Goal: Information Seeking & Learning: Learn about a topic

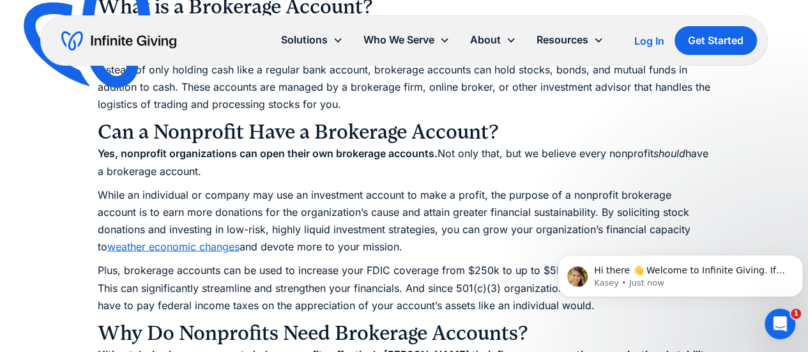
scroll to position [1277, 0]
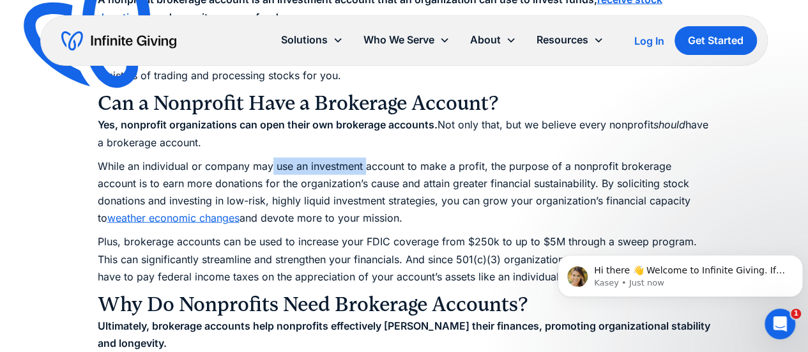
drag, startPoint x: 269, startPoint y: 165, endPoint x: 365, endPoint y: 165, distance: 95.1
click at [365, 165] on p "While an individual or company may use an investment account to make a profit, …" at bounding box center [404, 193] width 613 height 70
drag, startPoint x: 319, startPoint y: 186, endPoint x: 348, endPoint y: 186, distance: 28.7
click at [348, 186] on p "While an individual or company may use an investment account to make a profit, …" at bounding box center [404, 193] width 613 height 70
drag, startPoint x: 287, startPoint y: 200, endPoint x: 361, endPoint y: 201, distance: 73.4
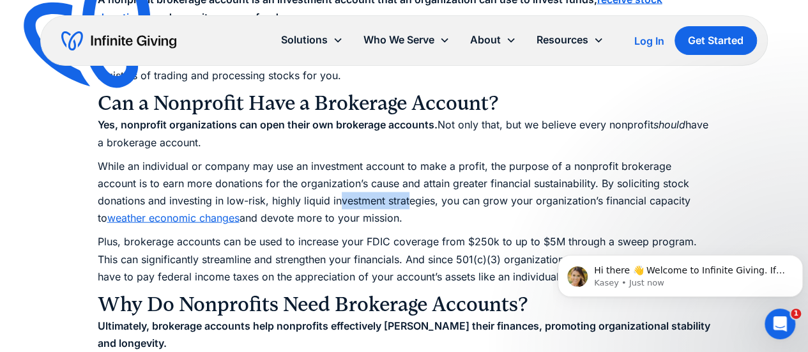
click at [361, 201] on p "While an individual or company may use an investment account to make a profit, …" at bounding box center [404, 193] width 613 height 70
click at [246, 202] on p "While an individual or company may use an investment account to make a profit, …" at bounding box center [404, 193] width 613 height 70
drag, startPoint x: 296, startPoint y: 201, endPoint x: 381, endPoint y: 199, distance: 84.3
click at [381, 199] on p "While an individual or company may use an investment account to make a profit, …" at bounding box center [404, 193] width 613 height 70
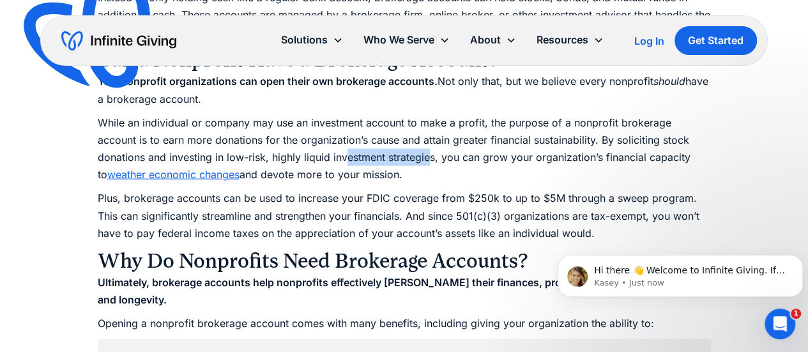
scroll to position [1341, 0]
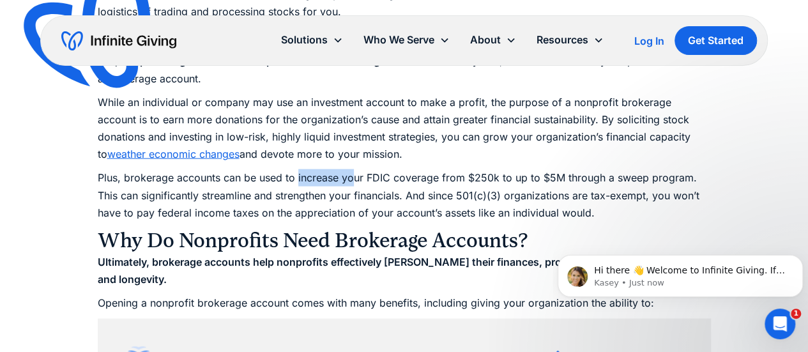
drag, startPoint x: 296, startPoint y: 181, endPoint x: 352, endPoint y: 178, distance: 56.2
click at [352, 178] on p "Plus, brokerage accounts can be used to increase your FDIC coverage from $250k …" at bounding box center [404, 195] width 613 height 52
drag, startPoint x: 293, startPoint y: 196, endPoint x: 344, endPoint y: 194, distance: 50.5
click at [344, 194] on p "Plus, brokerage accounts can be used to increase your FDIC coverage from $250k …" at bounding box center [404, 195] width 613 height 52
drag, startPoint x: 253, startPoint y: 195, endPoint x: 345, endPoint y: 192, distance: 92.0
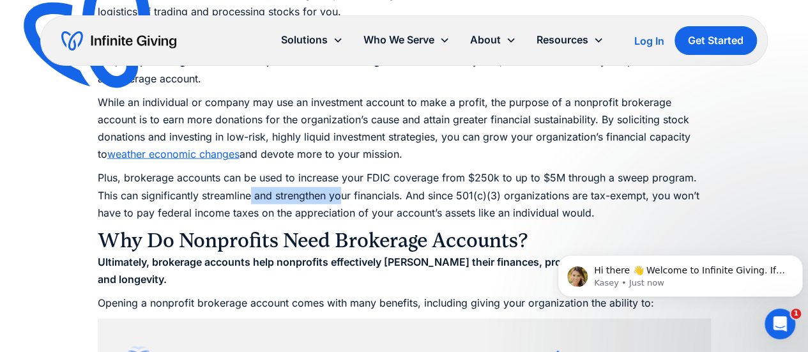
click at [345, 192] on p "Plus, brokerage accounts can be used to increase your FDIC coverage from $250k …" at bounding box center [404, 195] width 613 height 52
drag, startPoint x: 367, startPoint y: 214, endPoint x: 411, endPoint y: 211, distance: 44.8
click at [411, 211] on p "Plus, brokerage accounts can be used to increase your FDIC coverage from $250k …" at bounding box center [404, 195] width 613 height 52
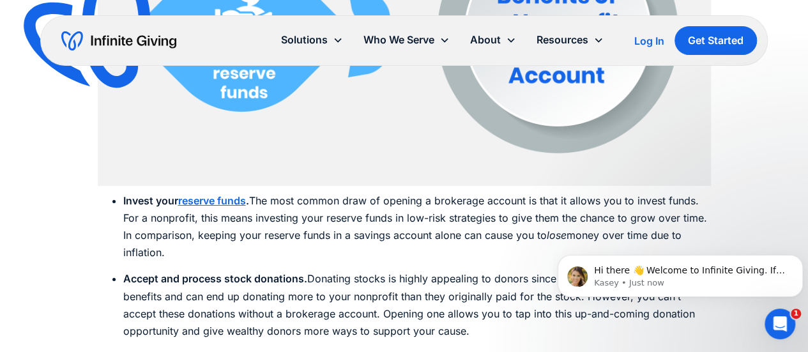
scroll to position [2107, 0]
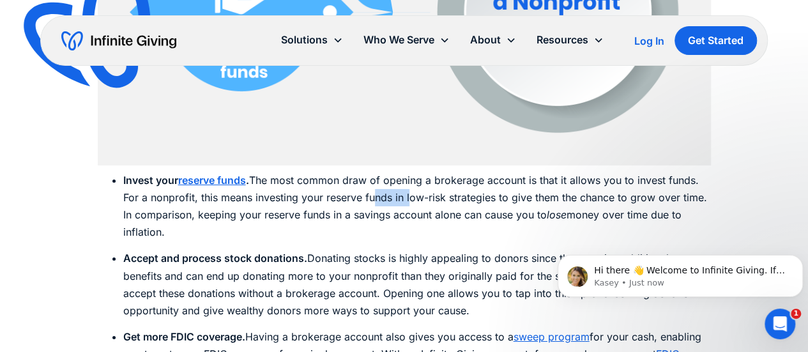
drag, startPoint x: 372, startPoint y: 199, endPoint x: 411, endPoint y: 200, distance: 39.6
click at [411, 200] on li "Invest your reserve funds . The most common draw of opening a brokerage account…" at bounding box center [416, 207] width 587 height 70
drag, startPoint x: 441, startPoint y: 201, endPoint x: 469, endPoint y: 200, distance: 28.8
click at [469, 200] on li "Invest your reserve funds . The most common draw of opening a brokerage account…" at bounding box center [416, 207] width 587 height 70
drag, startPoint x: 340, startPoint y: 212, endPoint x: 365, endPoint y: 214, distance: 25.6
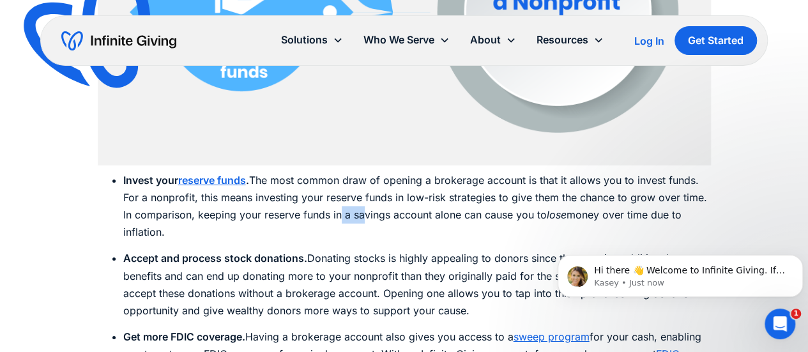
click at [365, 214] on li "Invest your reserve funds . The most common draw of opening a brokerage account…" at bounding box center [416, 207] width 587 height 70
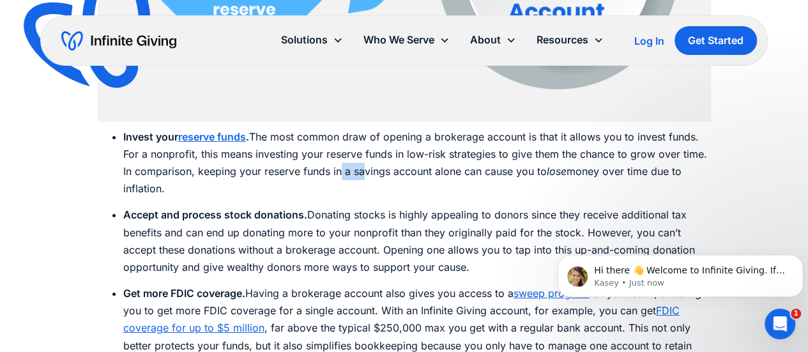
scroll to position [2171, 0]
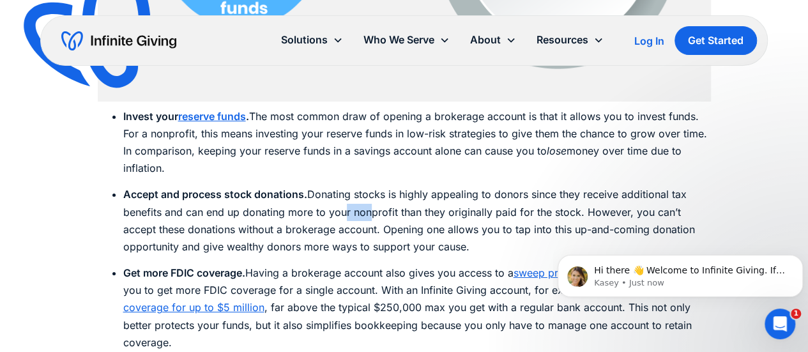
drag, startPoint x: 346, startPoint y: 213, endPoint x: 368, endPoint y: 218, distance: 22.3
click at [368, 218] on li "Accept and process stock donations. Donating stocks is highly appealing to dono…" at bounding box center [416, 221] width 587 height 70
drag, startPoint x: 385, startPoint y: 193, endPoint x: 427, endPoint y: 196, distance: 41.6
click at [427, 196] on li "Accept and process stock donations. Donating stocks is highly appealing to dono…" at bounding box center [416, 221] width 587 height 70
drag, startPoint x: 296, startPoint y: 218, endPoint x: 402, endPoint y: 222, distance: 106.1
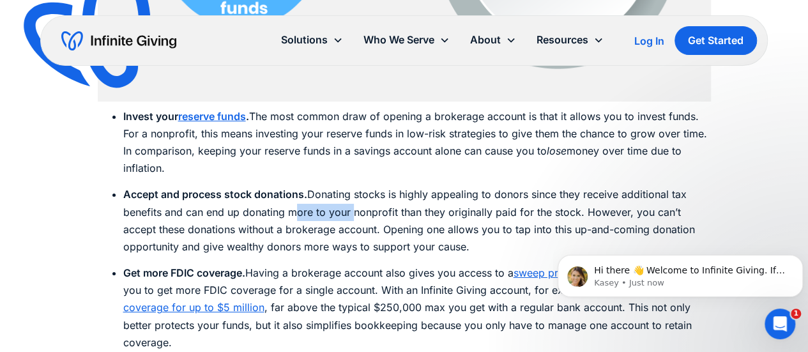
click at [352, 218] on li "Accept and process stock donations. Donating stocks is highly appealing to dono…" at bounding box center [416, 221] width 587 height 70
drag, startPoint x: 309, startPoint y: 234, endPoint x: 381, endPoint y: 233, distance: 72.2
click at [381, 233] on li "Accept and process stock donations. Donating stocks is highly appealing to dono…" at bounding box center [416, 221] width 587 height 70
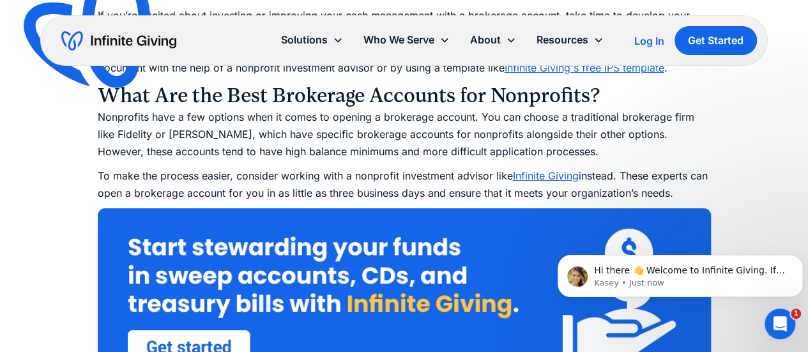
scroll to position [2554, 0]
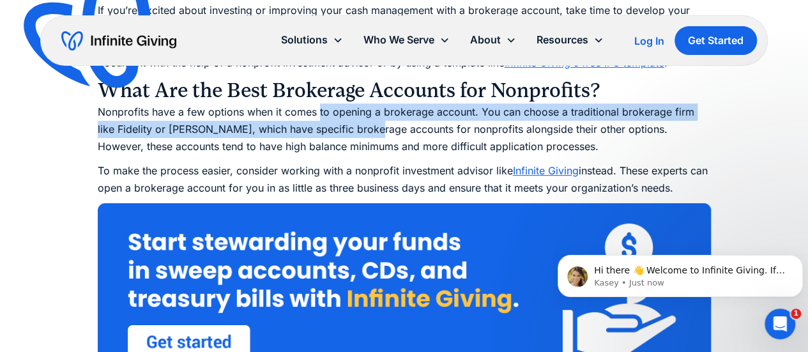
drag, startPoint x: 319, startPoint y: 114, endPoint x: 356, endPoint y: 123, distance: 38.0
click at [356, 123] on p "Nonprofits have a few options when it comes to opening a brokerage account. You…" at bounding box center [404, 129] width 613 height 52
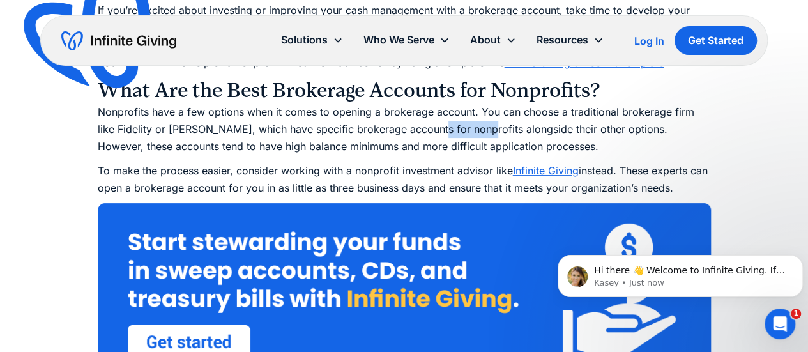
drag, startPoint x: 414, startPoint y: 133, endPoint x: 461, endPoint y: 133, distance: 47.3
click at [461, 133] on p "Nonprofits have a few options when it comes to opening a brokerage account. You…" at bounding box center [404, 129] width 613 height 52
drag, startPoint x: 299, startPoint y: 147, endPoint x: 354, endPoint y: 147, distance: 54.9
click at [354, 147] on p "Nonprofits have a few options when it comes to opening a brokerage account. You…" at bounding box center [404, 129] width 613 height 52
click at [453, 149] on p "Nonprofits have a few options when it comes to opening a brokerage account. You…" at bounding box center [404, 129] width 613 height 52
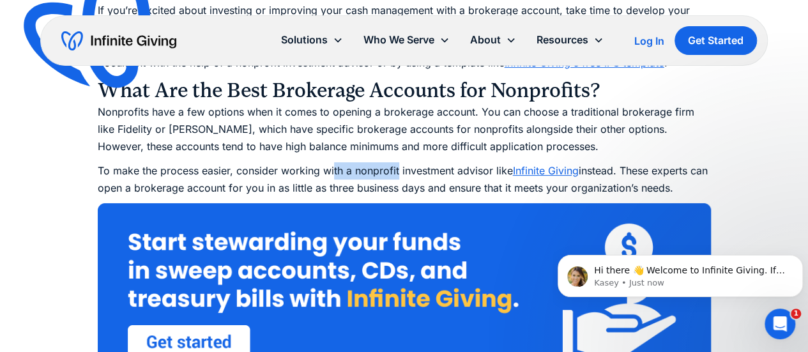
drag, startPoint x: 333, startPoint y: 168, endPoint x: 398, endPoint y: 167, distance: 65.1
click at [398, 167] on p "To make the process easier, consider working with a nonprofit investment adviso…" at bounding box center [404, 179] width 613 height 34
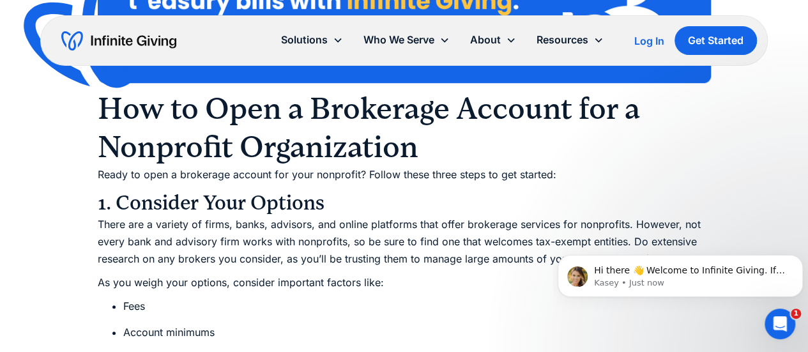
scroll to position [2873, 0]
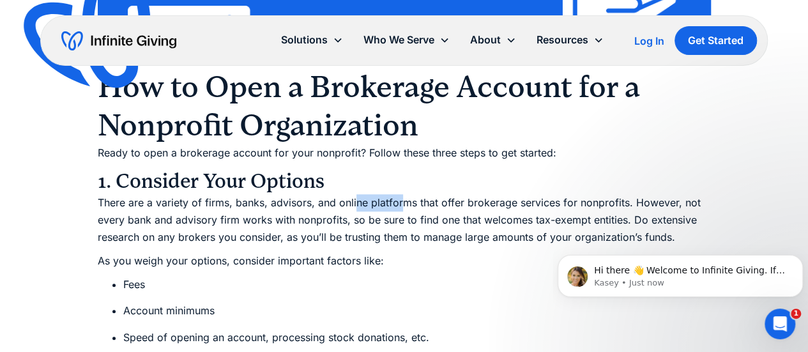
drag, startPoint x: 353, startPoint y: 198, endPoint x: 404, endPoint y: 199, distance: 50.4
click at [404, 199] on p "There are a variety of firms, banks, advisors, and online platforms that offer …" at bounding box center [404, 220] width 613 height 52
drag, startPoint x: 282, startPoint y: 221, endPoint x: 384, endPoint y: 216, distance: 101.6
click at [346, 217] on p "There are a variety of firms, banks, advisors, and online platforms that offer …" at bounding box center [404, 220] width 613 height 52
drag, startPoint x: 385, startPoint y: 216, endPoint x: 450, endPoint y: 216, distance: 64.5
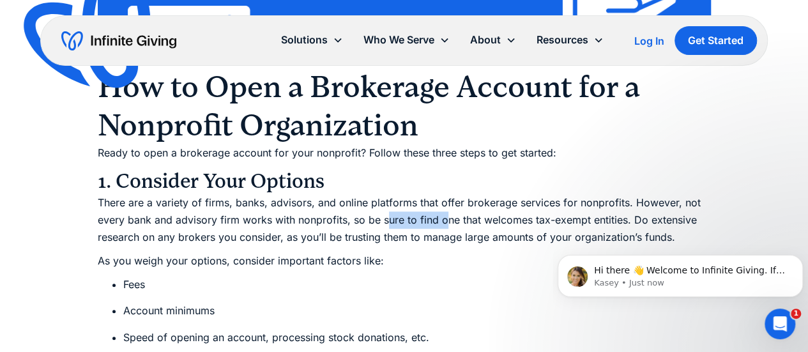
click at [447, 216] on p "There are a variety of firms, banks, advisors, and online platforms that offer …" at bounding box center [404, 220] width 613 height 52
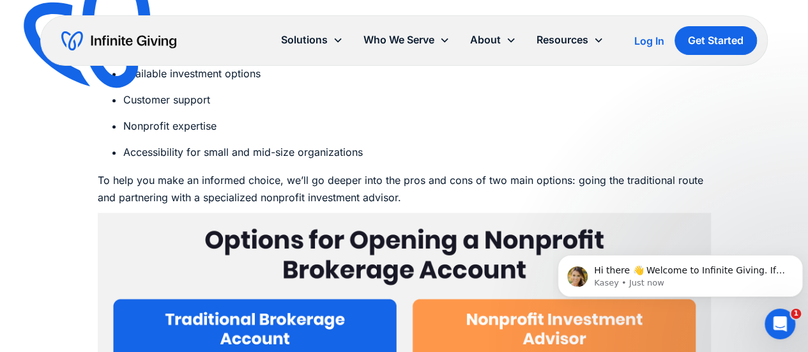
scroll to position [3193, 0]
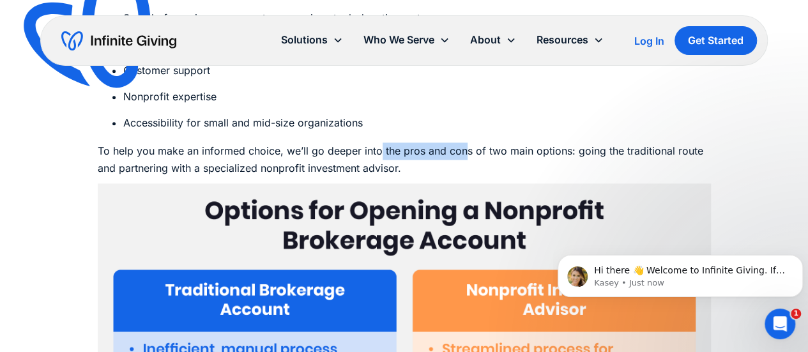
drag, startPoint x: 379, startPoint y: 153, endPoint x: 461, endPoint y: 154, distance: 82.4
click at [461, 154] on p "To help you make an informed choice, we’ll go deeper into the pros and cons of …" at bounding box center [404, 159] width 613 height 34
drag, startPoint x: 312, startPoint y: 170, endPoint x: 331, endPoint y: 167, distance: 19.4
click at [331, 167] on p "To help you make an informed choice, we’ll go deeper into the pros and cons of …" at bounding box center [404, 159] width 613 height 34
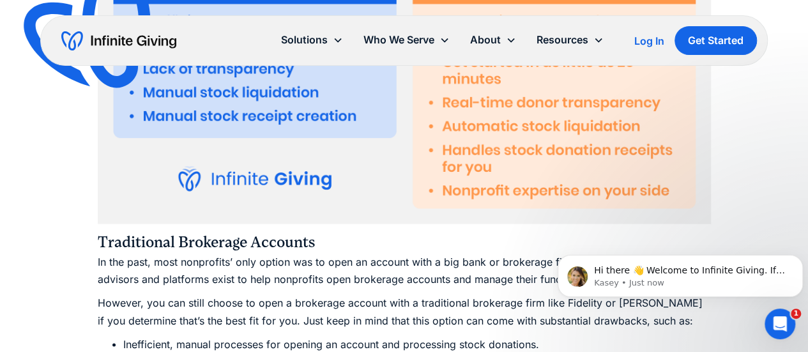
scroll to position [3576, 0]
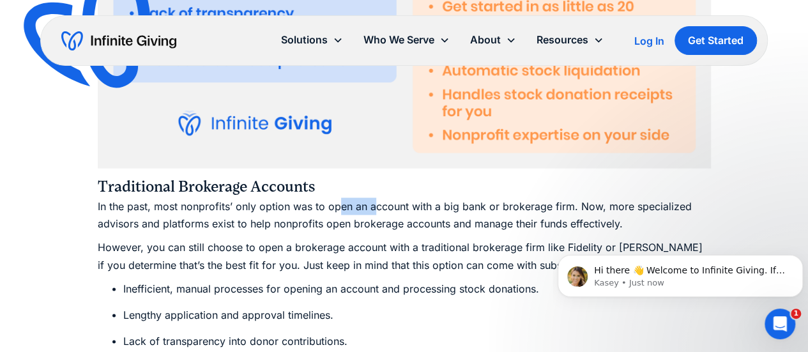
drag, startPoint x: 336, startPoint y: 209, endPoint x: 371, endPoint y: 206, distance: 35.2
click at [371, 206] on p "In the past, most nonprofits’ only option was to open an account with a big ban…" at bounding box center [404, 214] width 613 height 34
drag, startPoint x: 295, startPoint y: 225, endPoint x: 333, endPoint y: 225, distance: 37.7
click at [333, 225] on p "In the past, most nonprofits’ only option was to open an account with a big ban…" at bounding box center [404, 214] width 613 height 34
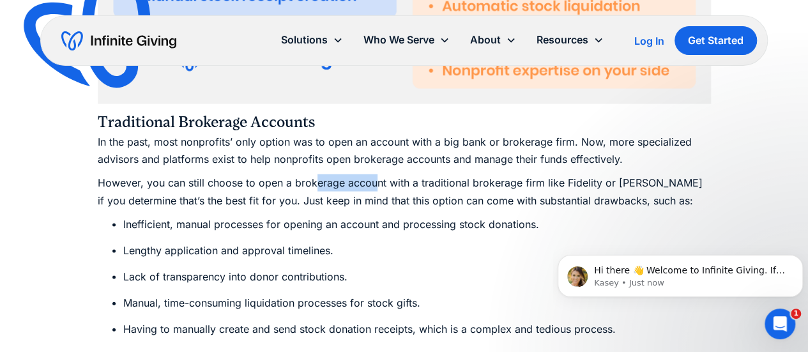
drag, startPoint x: 314, startPoint y: 184, endPoint x: 375, endPoint y: 185, distance: 60.7
click at [375, 185] on p "However, you can still choose to open a brokerage account with a traditional br…" at bounding box center [404, 191] width 613 height 34
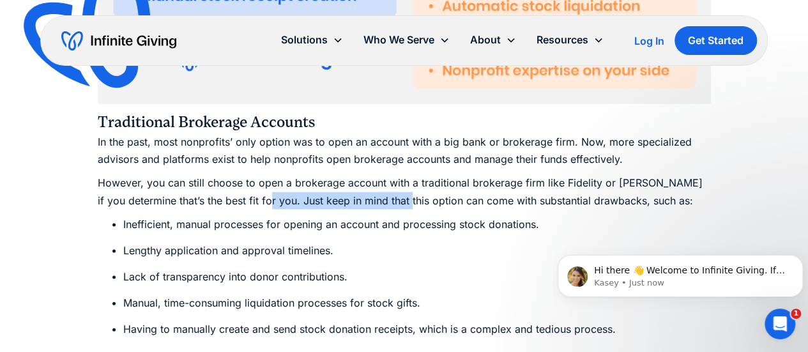
drag, startPoint x: 271, startPoint y: 204, endPoint x: 412, endPoint y: 202, distance: 141.8
click at [412, 202] on p "However, you can still choose to open a brokerage account with a traditional br…" at bounding box center [404, 191] width 613 height 34
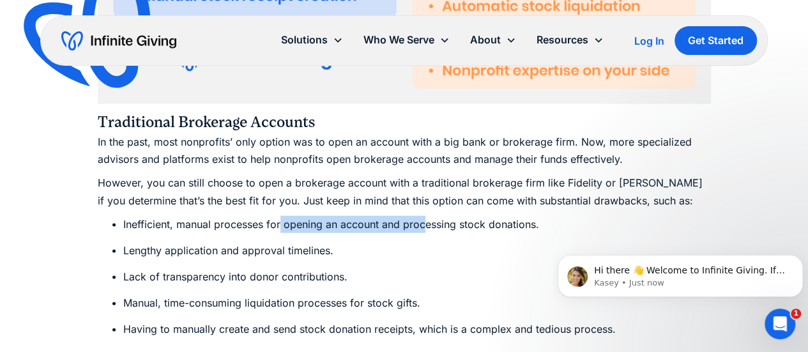
drag, startPoint x: 281, startPoint y: 227, endPoint x: 427, endPoint y: 229, distance: 146.2
click at [427, 229] on li "Inefficient, manual processes for opening an account and processing stock donat…" at bounding box center [416, 224] width 587 height 17
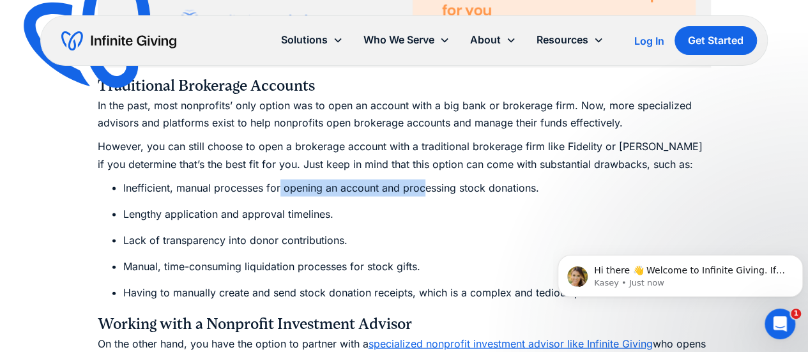
scroll to position [3704, 0]
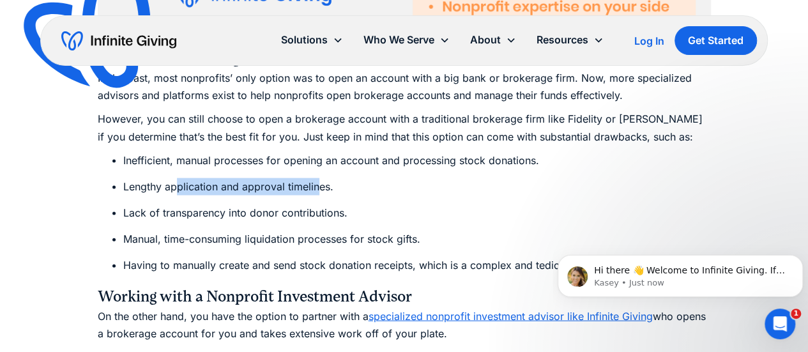
drag, startPoint x: 179, startPoint y: 192, endPoint x: 315, endPoint y: 190, distance: 136.0
click at [315, 190] on li "Lengthy application and approval timelines." at bounding box center [416, 186] width 587 height 17
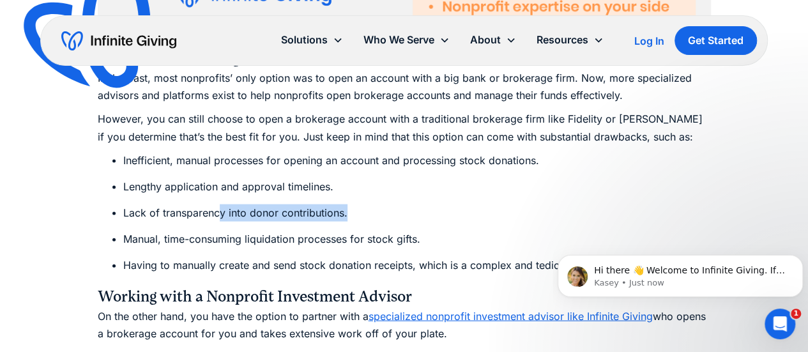
drag, startPoint x: 351, startPoint y: 222, endPoint x: 375, endPoint y: 222, distance: 23.6
click at [375, 222] on li "Lack of transparency into donor contributions." at bounding box center [416, 212] width 587 height 17
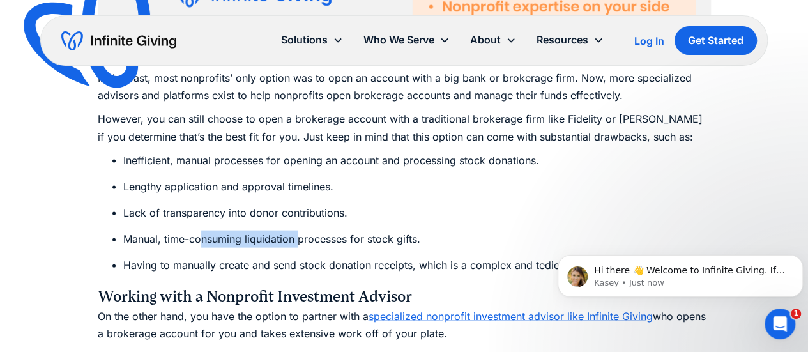
drag, startPoint x: 202, startPoint y: 237, endPoint x: 303, endPoint y: 233, distance: 101.0
click at [299, 236] on li "Manual, time-consuming liquidation processes for stock gifts." at bounding box center [416, 239] width 587 height 17
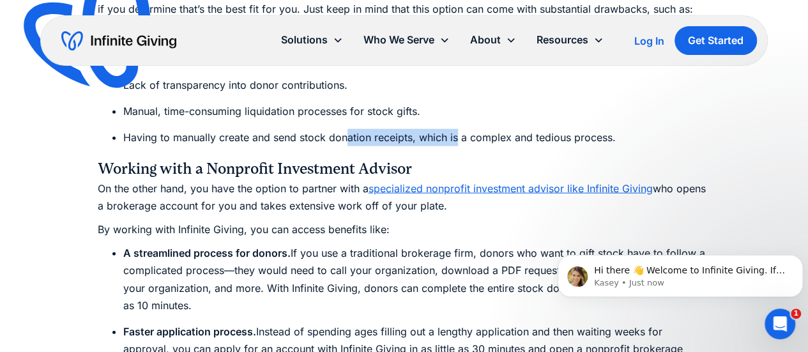
drag, startPoint x: 349, startPoint y: 140, endPoint x: 456, endPoint y: 139, distance: 107.3
click at [456, 139] on li "Having to manually create and send stock donation receipts, which is a complex …" at bounding box center [416, 137] width 587 height 17
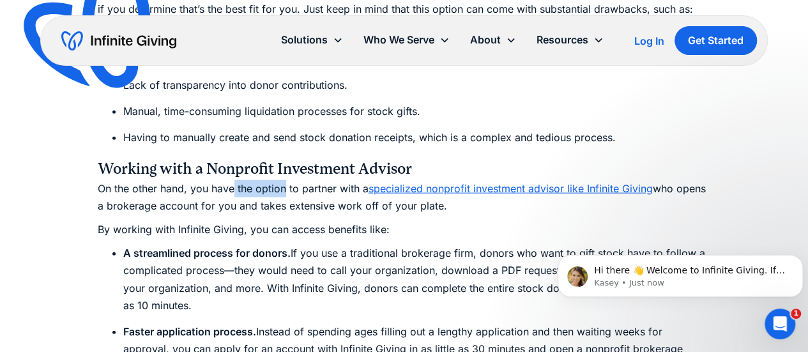
drag, startPoint x: 231, startPoint y: 190, endPoint x: 286, endPoint y: 190, distance: 54.9
click at [286, 190] on p "On the other hand, you have the option to partner with a specialized nonprofit …" at bounding box center [404, 197] width 613 height 34
drag, startPoint x: 264, startPoint y: 213, endPoint x: 319, endPoint y: 215, distance: 54.9
click at [319, 215] on p "On the other hand, you have the option to partner with a specialized nonprofit …" at bounding box center [404, 197] width 613 height 34
drag, startPoint x: 240, startPoint y: 228, endPoint x: 315, endPoint y: 228, distance: 75.3
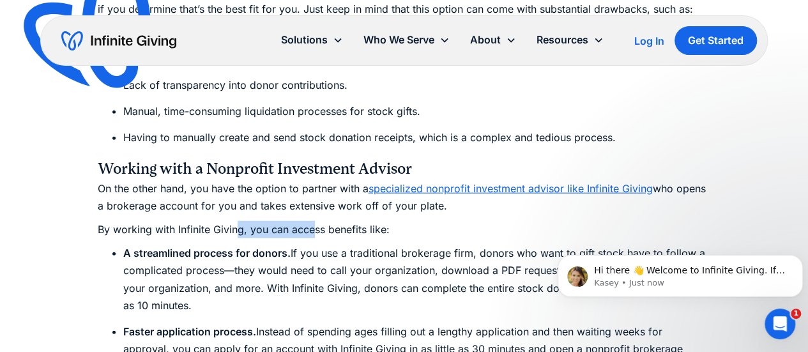
click at [314, 231] on p "By working with Infinite Giving, you can access benefits like:" at bounding box center [404, 229] width 613 height 17
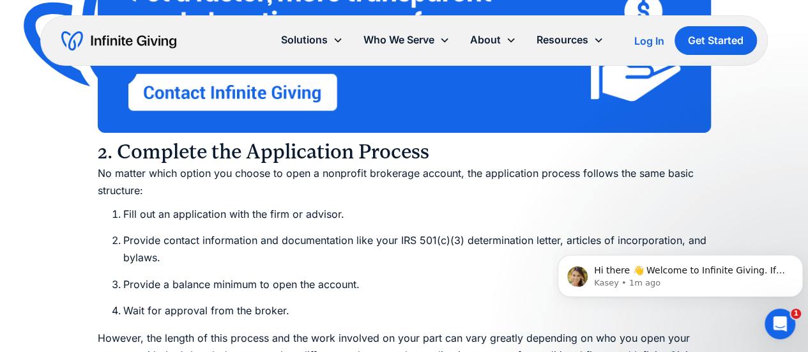
scroll to position [4534, 0]
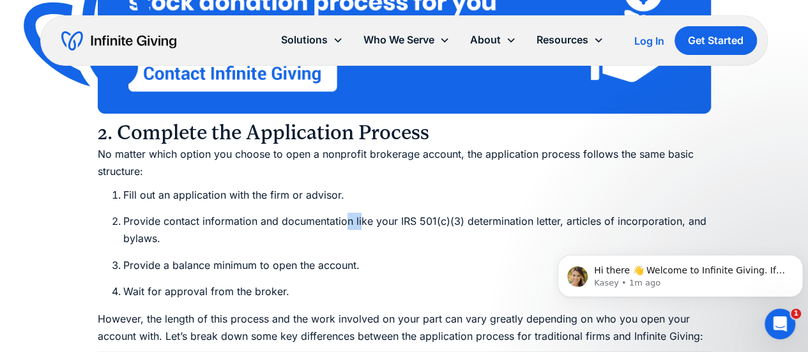
drag, startPoint x: 345, startPoint y: 220, endPoint x: 359, endPoint y: 220, distance: 14.0
click at [359, 220] on li "Provide contact information and documentation like your IRS 501(c)(3) determina…" at bounding box center [416, 230] width 587 height 34
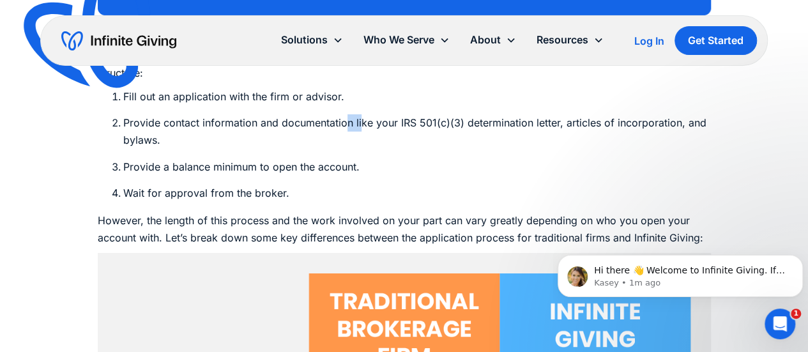
scroll to position [4661, 0]
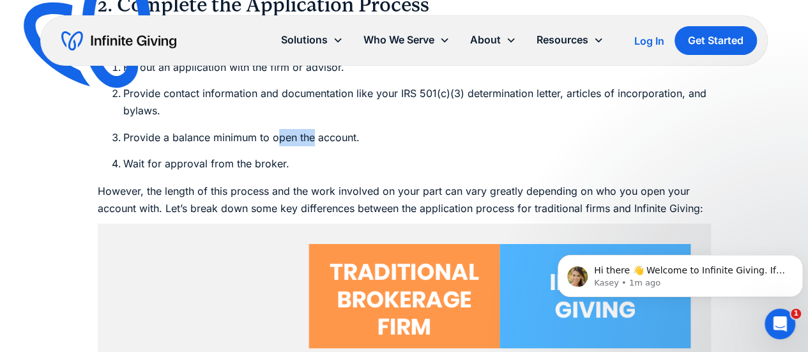
drag, startPoint x: 278, startPoint y: 139, endPoint x: 310, endPoint y: 145, distance: 33.1
click at [310, 145] on li "Provide a balance minimum to open the account." at bounding box center [416, 137] width 587 height 17
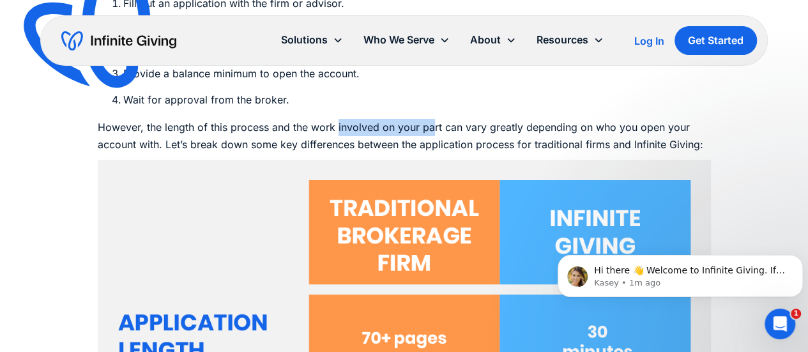
drag, startPoint x: 337, startPoint y: 126, endPoint x: 428, endPoint y: 123, distance: 91.3
click at [428, 123] on p "However, the length of this process and the work involved on your part can vary…" at bounding box center [404, 136] width 613 height 34
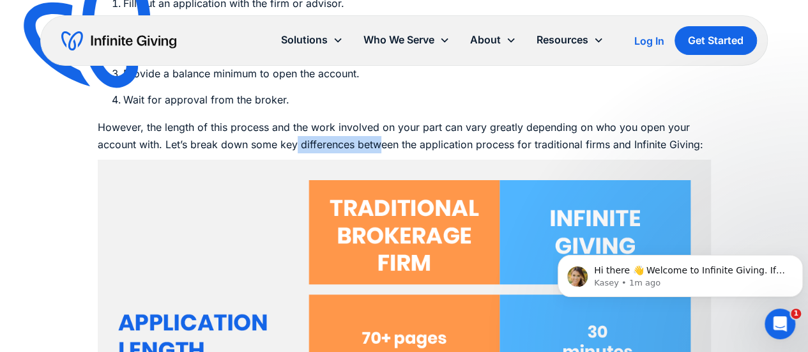
drag, startPoint x: 297, startPoint y: 148, endPoint x: 383, endPoint y: 146, distance: 86.2
click at [383, 146] on p "However, the length of this process and the work involved on your part can vary…" at bounding box center [404, 136] width 613 height 34
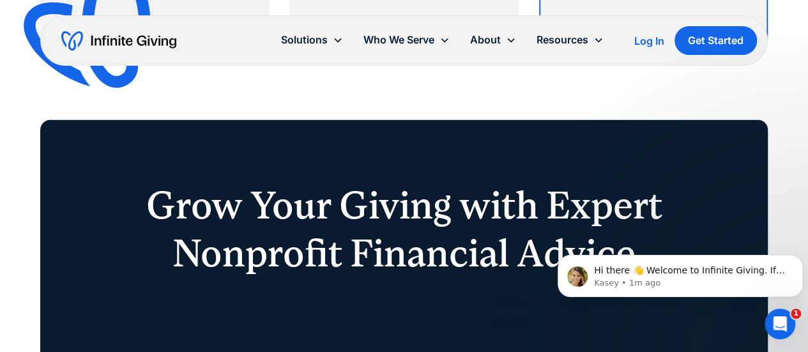
scroll to position [8110, 0]
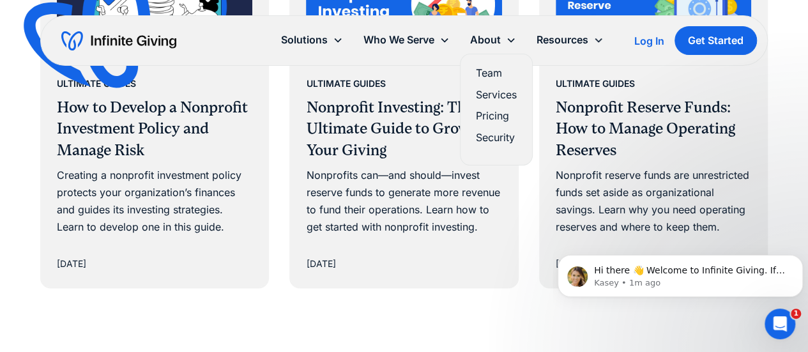
click at [500, 117] on link "Pricing" at bounding box center [496, 115] width 41 height 17
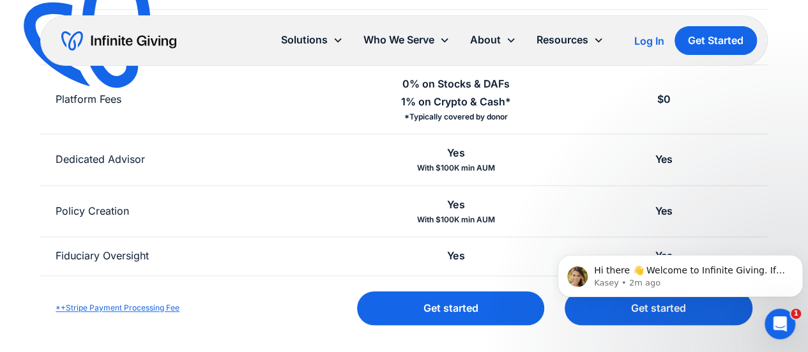
scroll to position [639, 0]
